Goal: Information Seeking & Learning: Learn about a topic

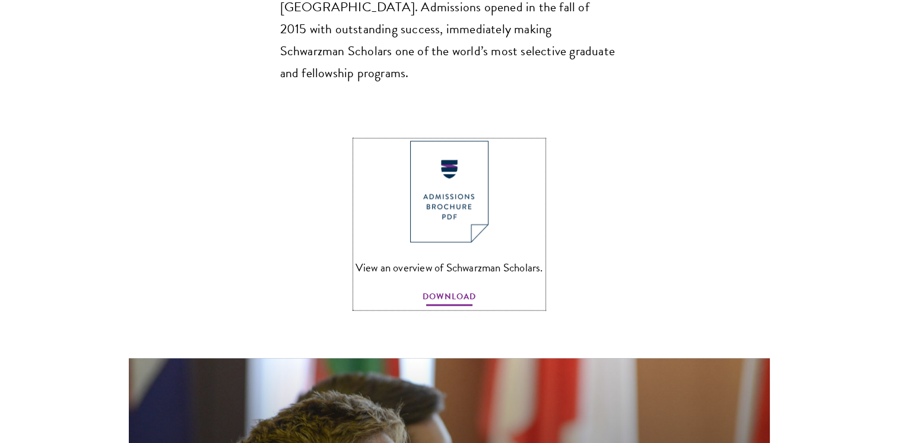
click at [455, 289] on span "DOWNLOAD" at bounding box center [448, 298] width 53 height 18
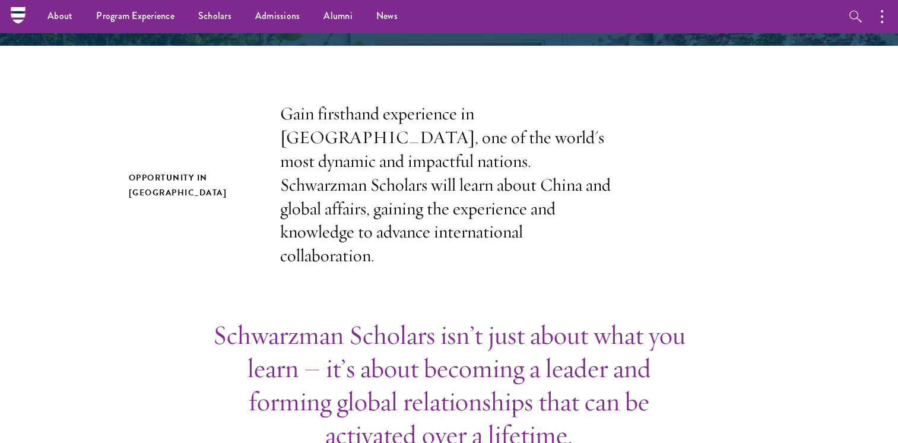
scroll to position [297, 0]
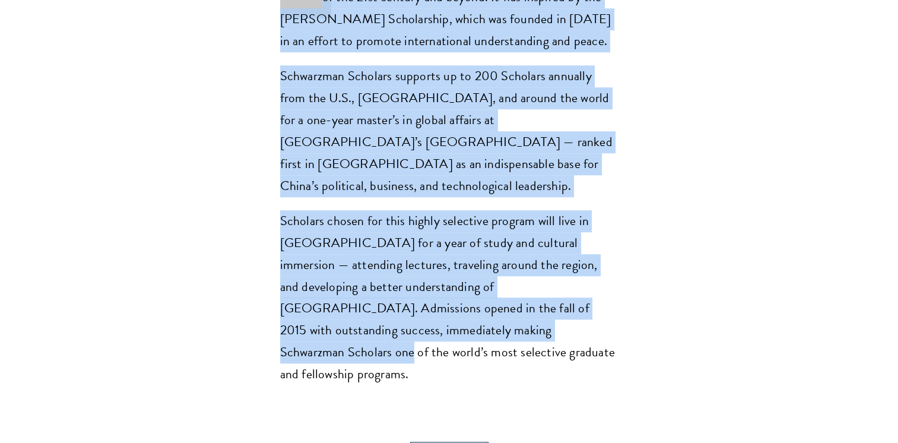
scroll to position [1068, 0]
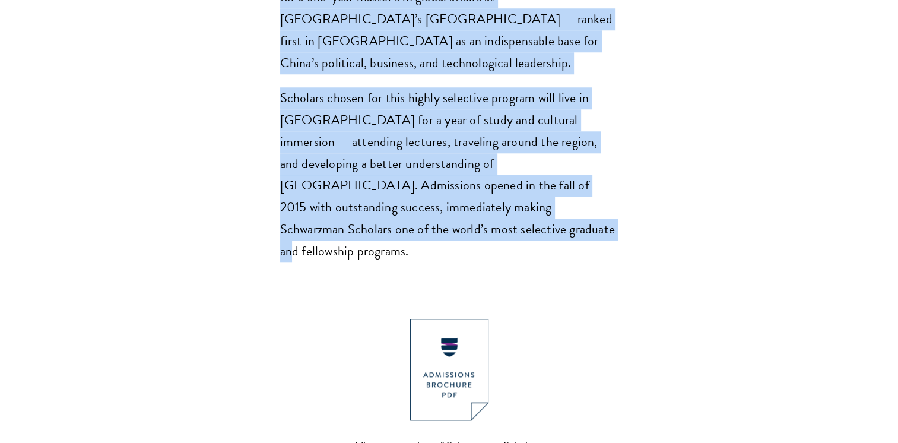
drag, startPoint x: 216, startPoint y: 41, endPoint x: 437, endPoint y: 193, distance: 268.4
click at [437, 193] on section "Opportunity in China Gain firsthand experience in China, one of the world's mos…" at bounding box center [449, 127] width 898 height 1542
drag, startPoint x: 437, startPoint y: 193, endPoint x: 412, endPoint y: 86, distance: 109.8
copy section "Schwarzman Scholars isn’t just about what you learn – it’s about becoming a lea…"
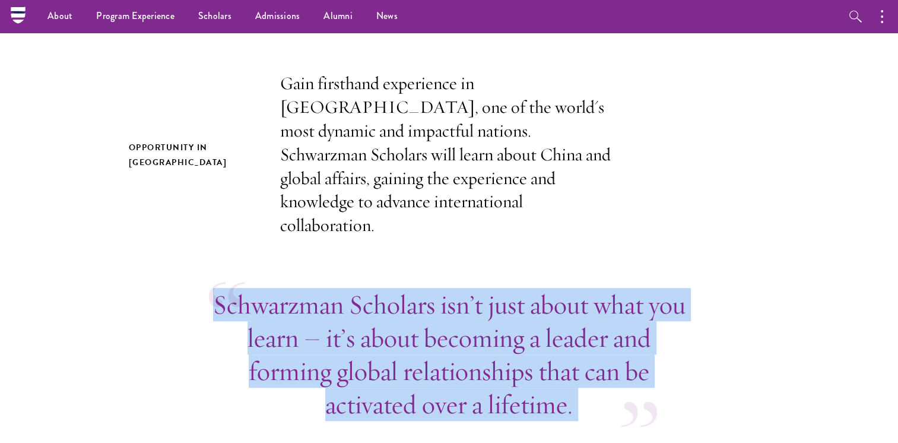
scroll to position [415, 0]
